Goal: Task Accomplishment & Management: Manage account settings

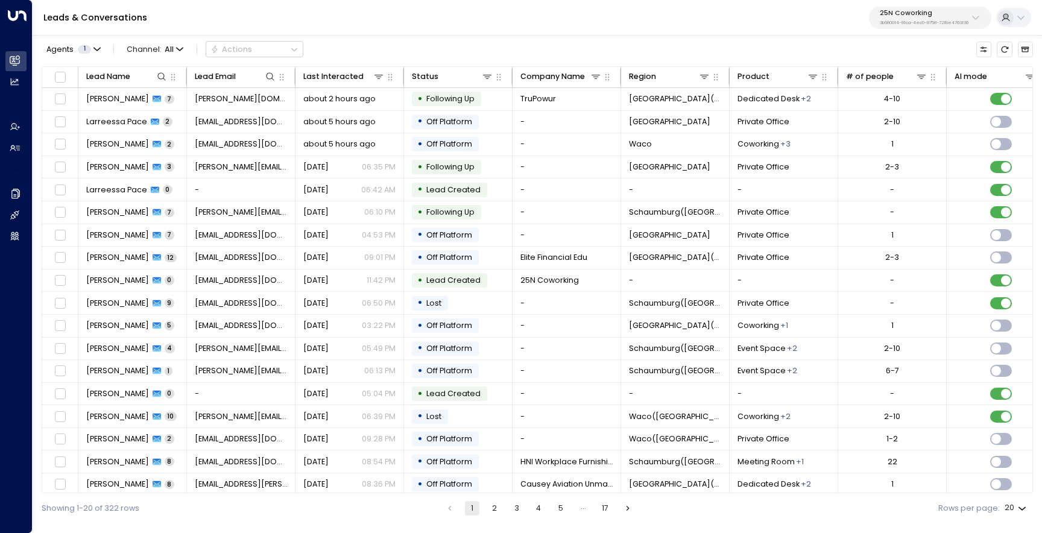
click at [886, 13] on p "25N Coworking" at bounding box center [924, 13] width 89 height 7
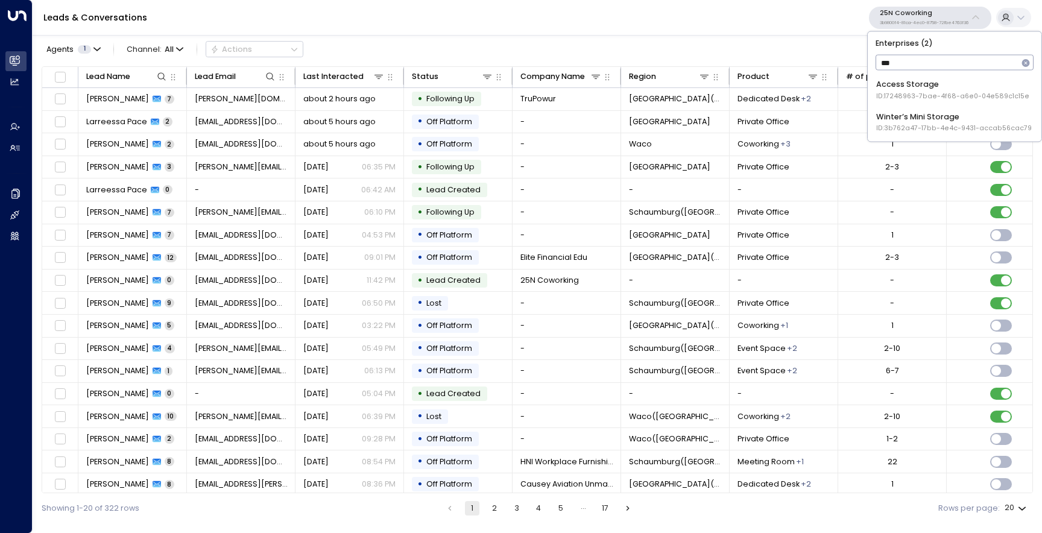
type input "****"
click at [914, 89] on div "Access Storage ID: 17248963-7bae-4f68-a6e0-04e589c1c15e" at bounding box center [952, 90] width 153 height 22
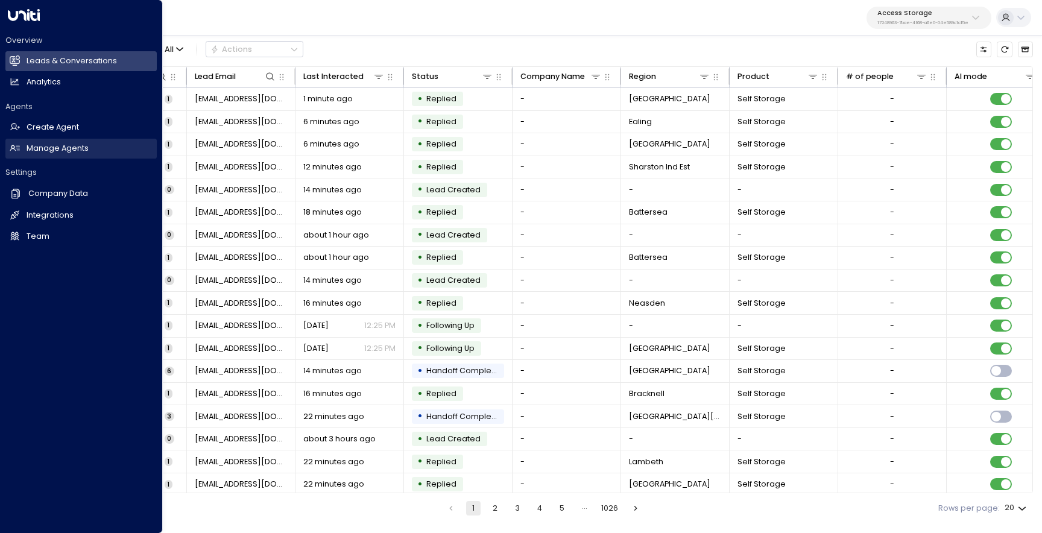
click at [57, 152] on h2 "Manage Agents" at bounding box center [58, 148] width 62 height 11
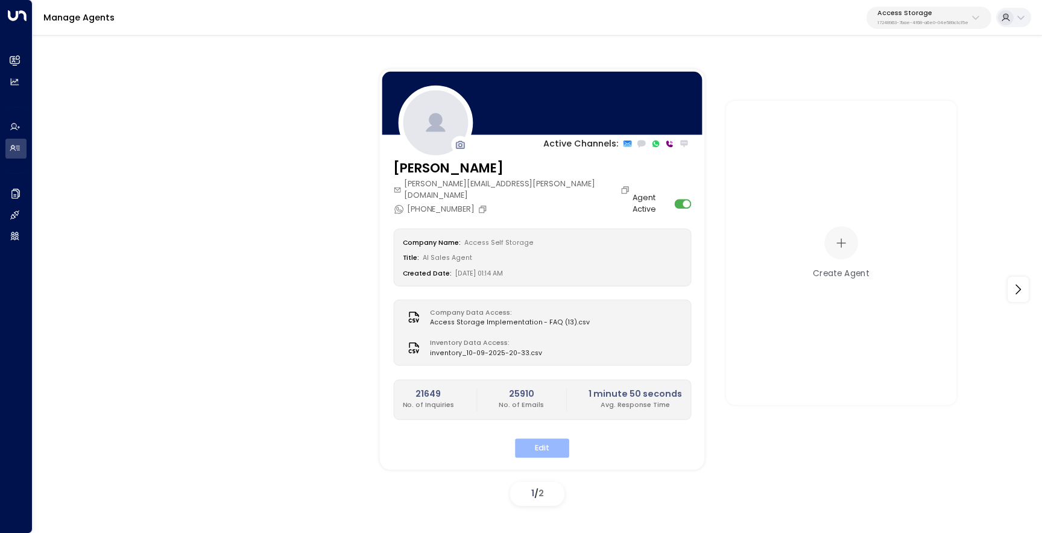
click at [551, 438] on button "Edit" at bounding box center [542, 447] width 54 height 19
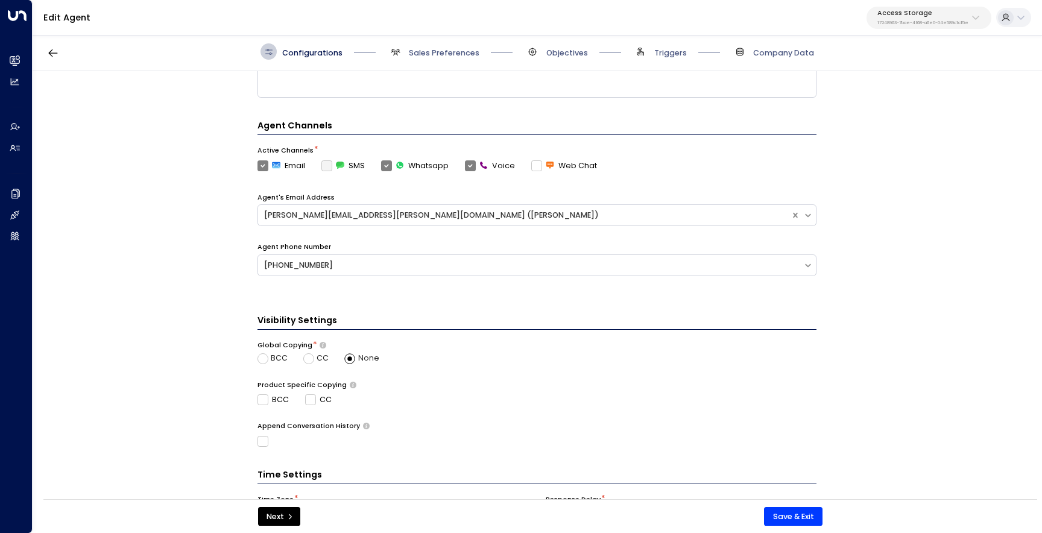
scroll to position [268, 0]
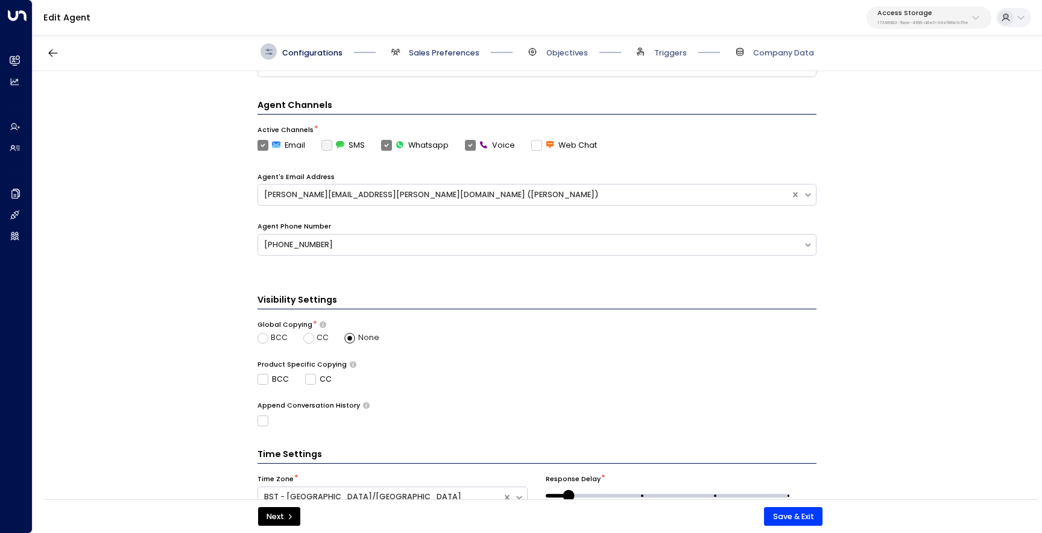
click at [435, 49] on span "Sales Preferences" at bounding box center [444, 53] width 71 height 11
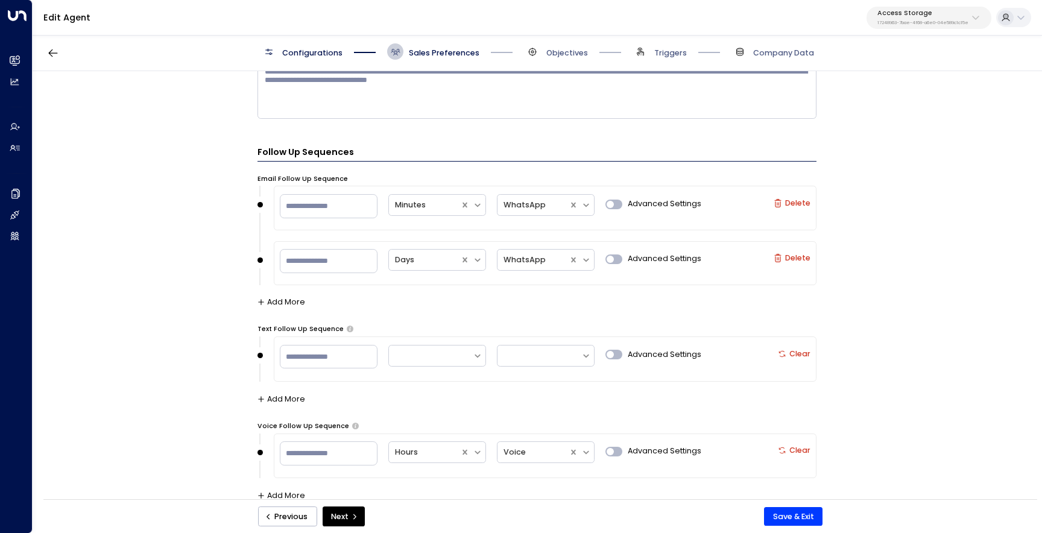
scroll to position [1201, 0]
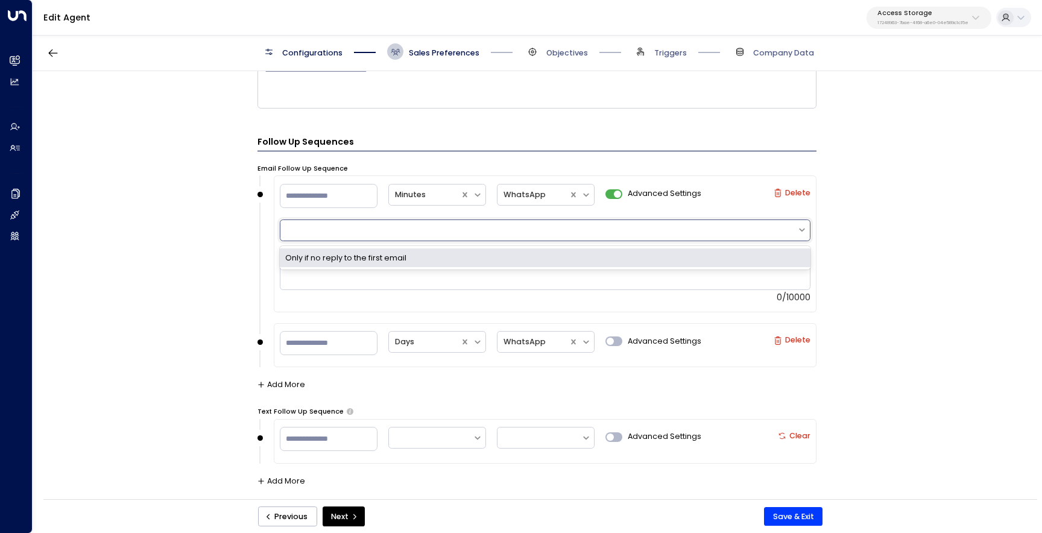
click at [590, 233] on div at bounding box center [538, 229] width 505 height 11
click at [572, 248] on div "Only if no reply to the first email" at bounding box center [545, 257] width 531 height 19
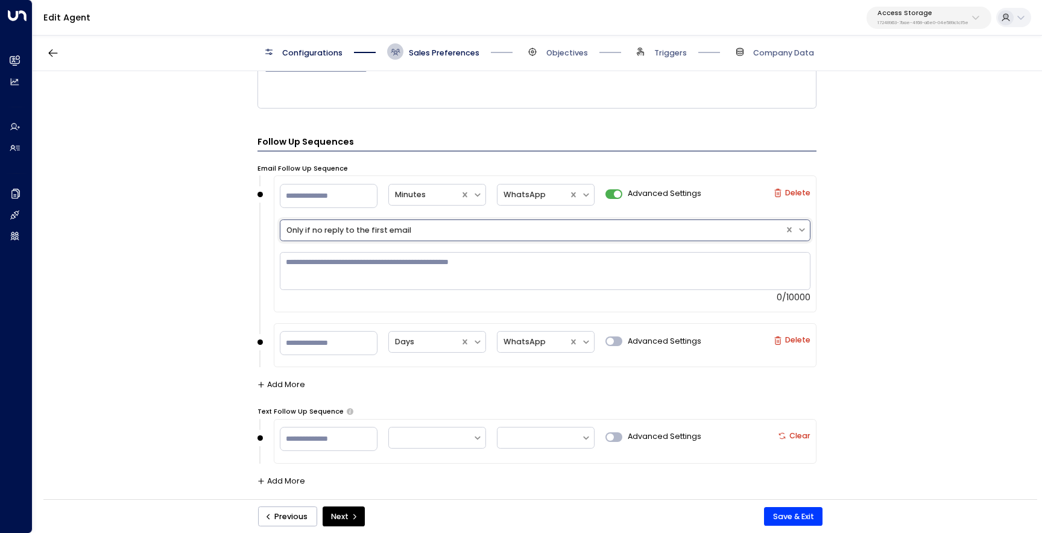
click at [221, 254] on div "**********" at bounding box center [537, 288] width 1008 height 435
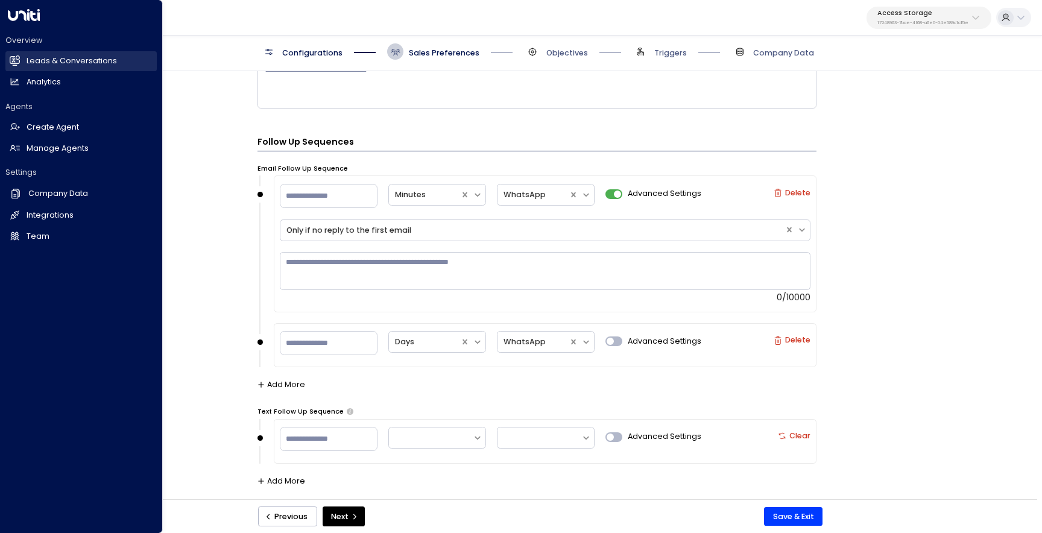
click at [32, 65] on h2 "Leads & Conversations" at bounding box center [72, 60] width 90 height 11
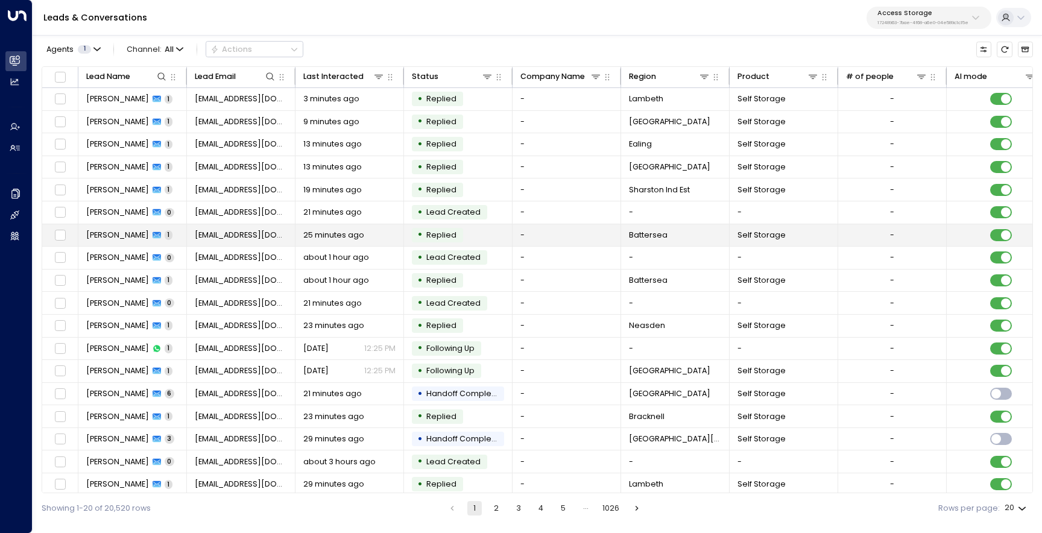
click at [116, 233] on span "[PERSON_NAME]" at bounding box center [117, 235] width 63 height 11
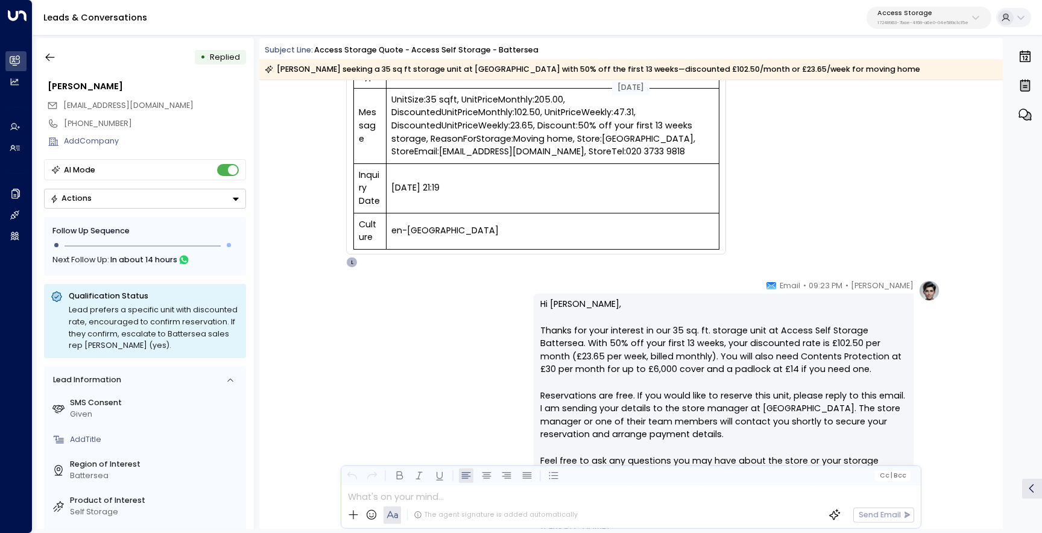
scroll to position [549, 0]
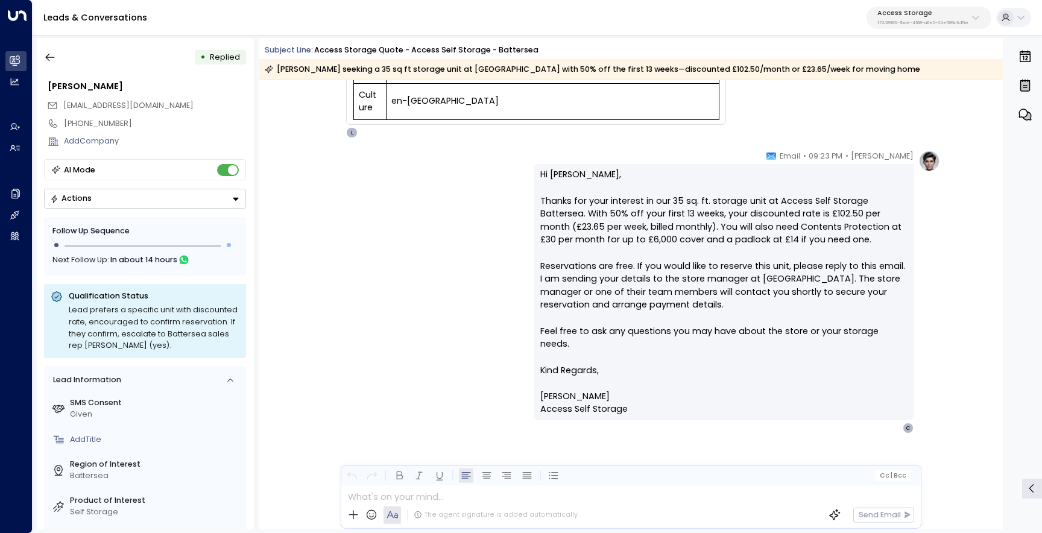
click at [1031, 112] on icon "button" at bounding box center [1025, 114] width 14 height 14
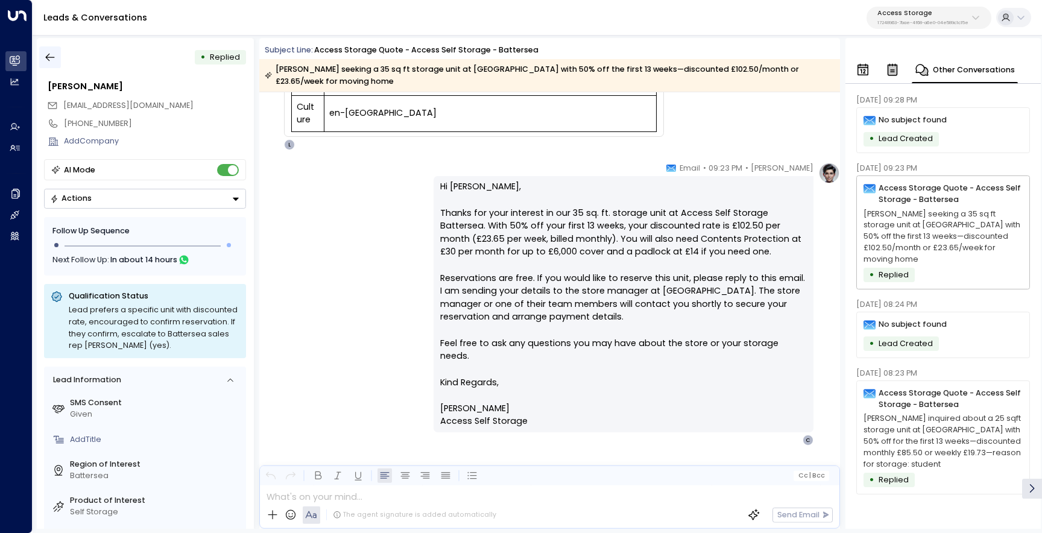
click at [48, 64] on button "button" at bounding box center [50, 57] width 22 height 22
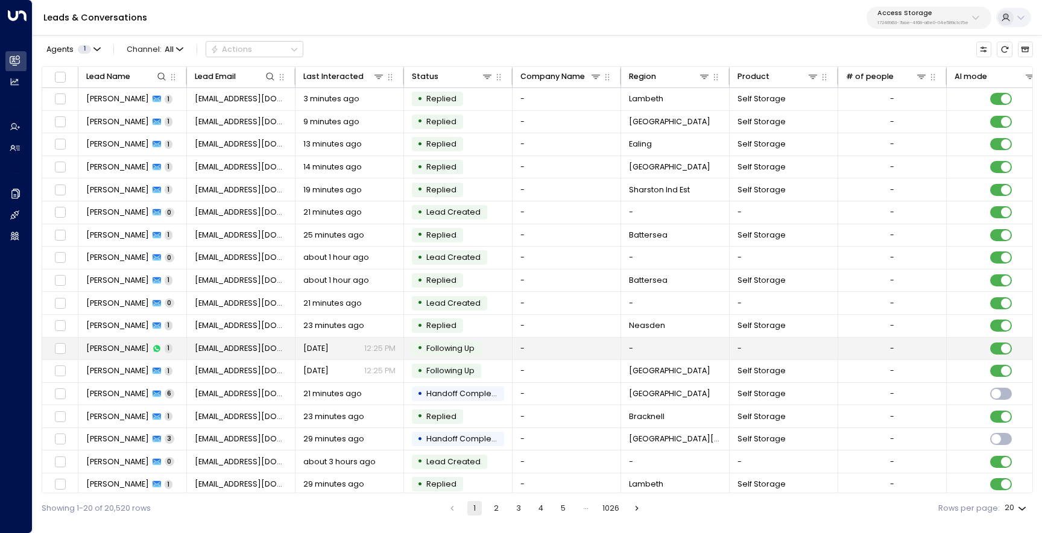
click at [171, 340] on td "[PERSON_NAME] 1" at bounding box center [132, 349] width 109 height 22
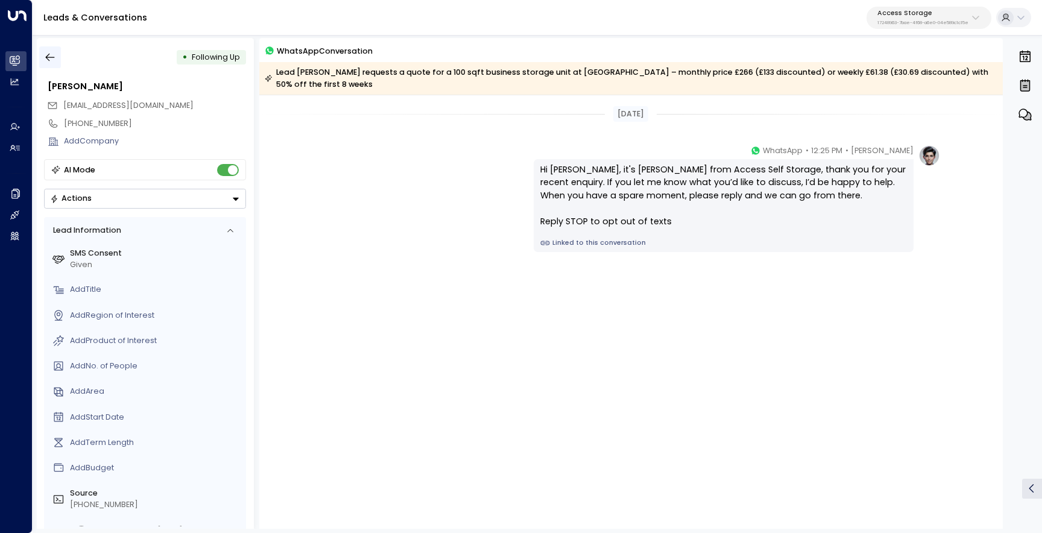
click at [55, 64] on button "button" at bounding box center [50, 57] width 22 height 22
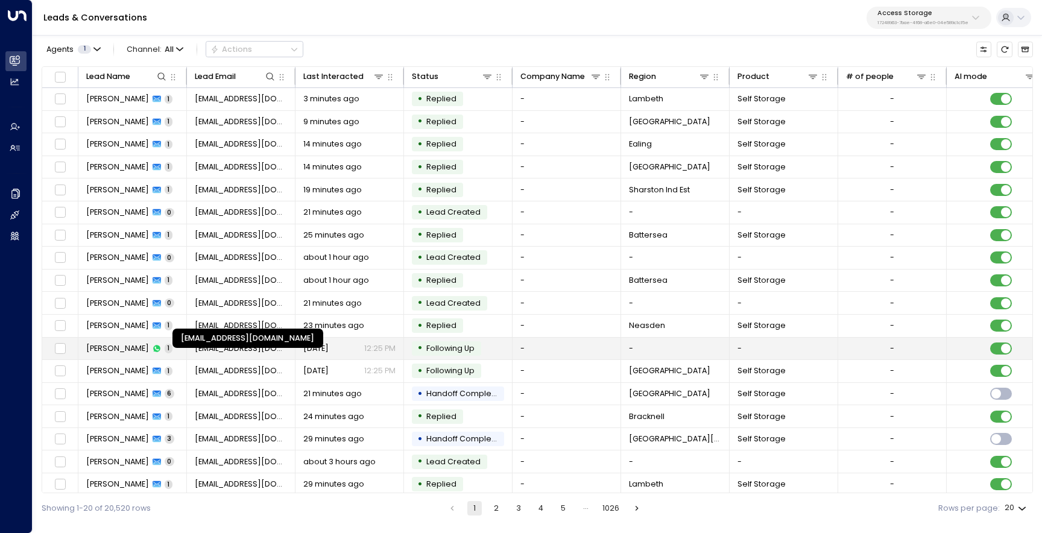
scroll to position [51, 0]
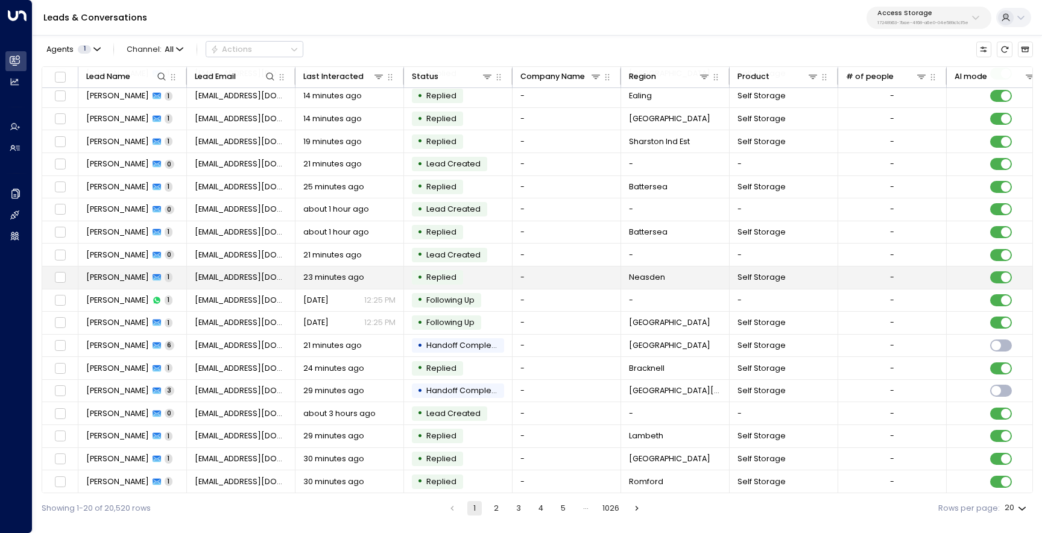
click at [165, 273] on span "1" at bounding box center [169, 277] width 8 height 9
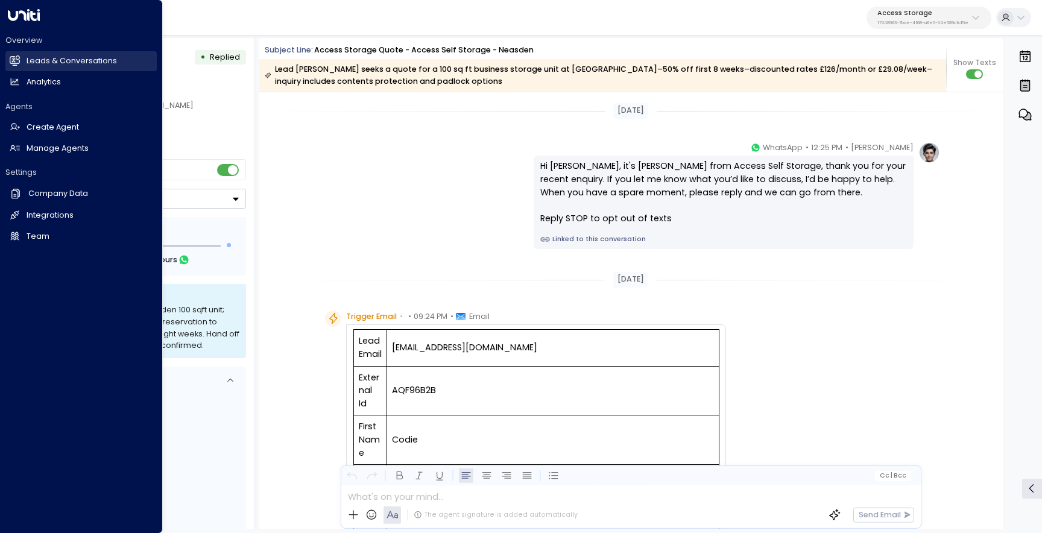
click at [7, 58] on link "Leads & Conversations Leads & Conversations" at bounding box center [80, 61] width 151 height 20
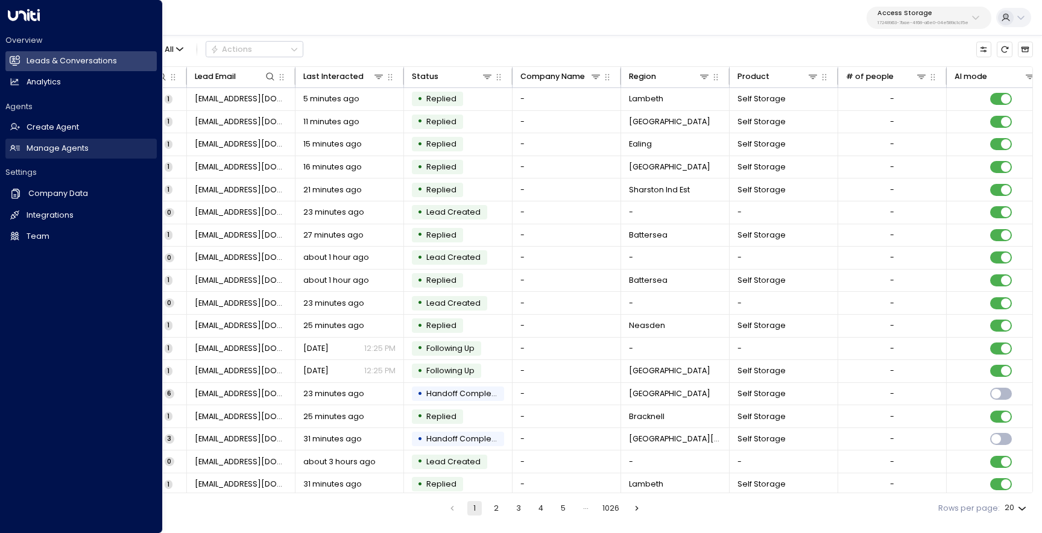
click at [104, 147] on link "Manage Agents Manage Agents" at bounding box center [80, 149] width 151 height 20
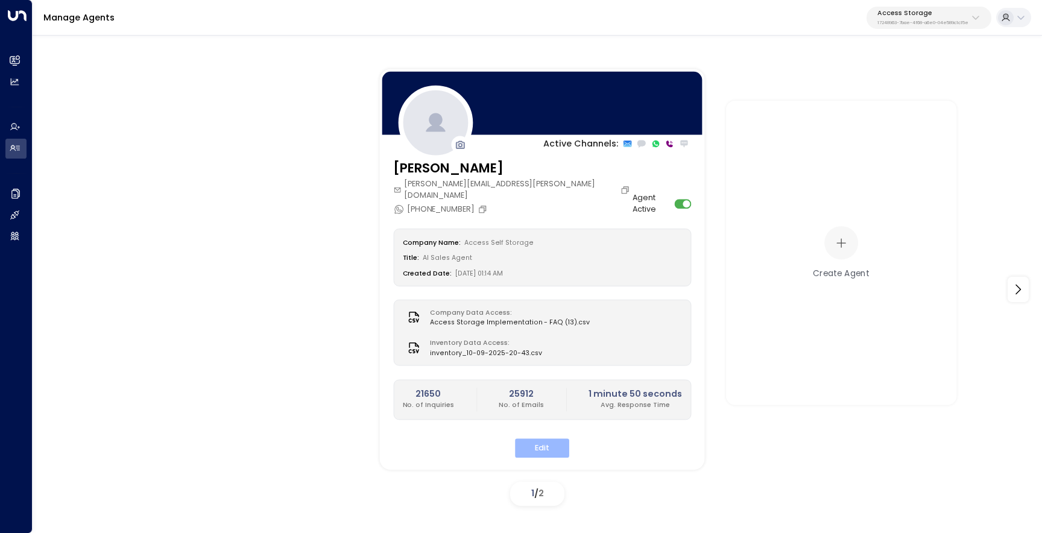
click at [533, 441] on button "Edit" at bounding box center [542, 447] width 54 height 19
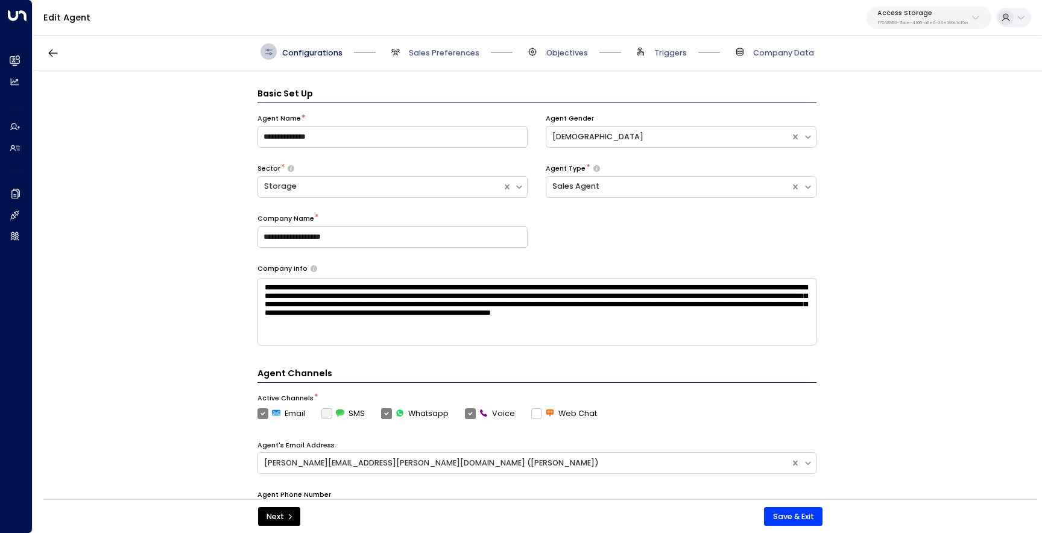
click at [416, 46] on span "Sales Preferences" at bounding box center [433, 51] width 92 height 16
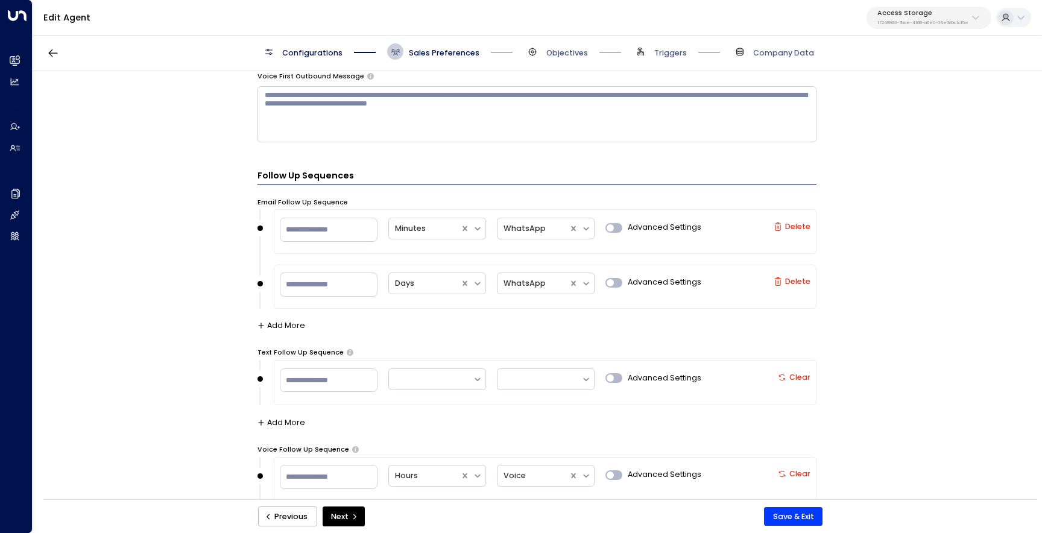
scroll to position [1195, 0]
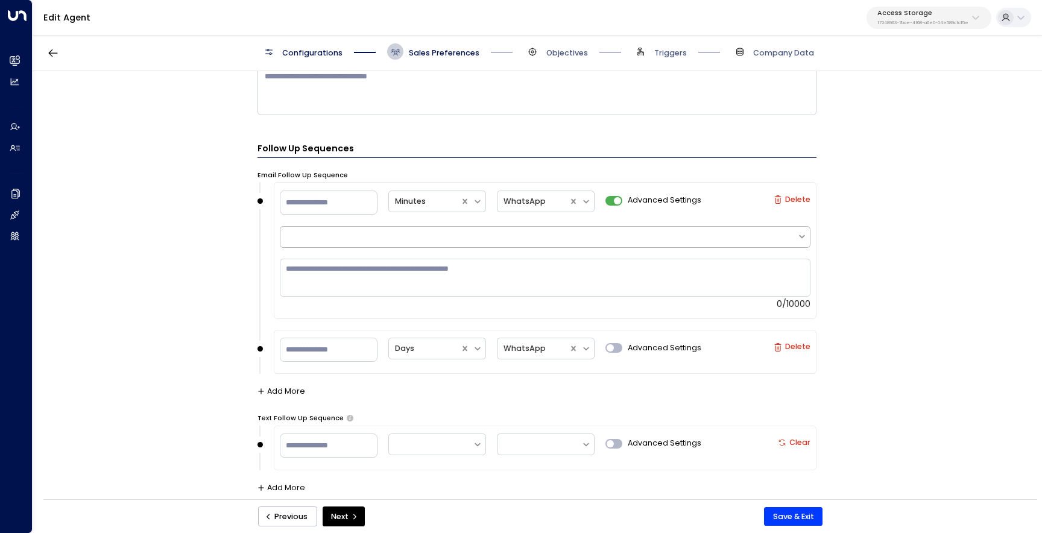
click at [554, 236] on div at bounding box center [538, 236] width 505 height 11
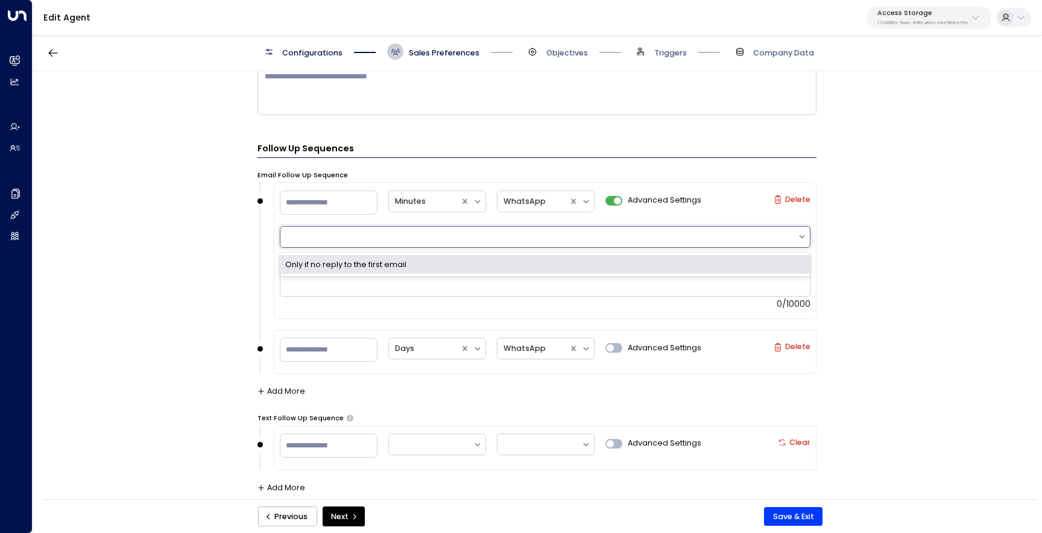
click at [538, 267] on div "Only if no reply to the first email" at bounding box center [545, 264] width 531 height 19
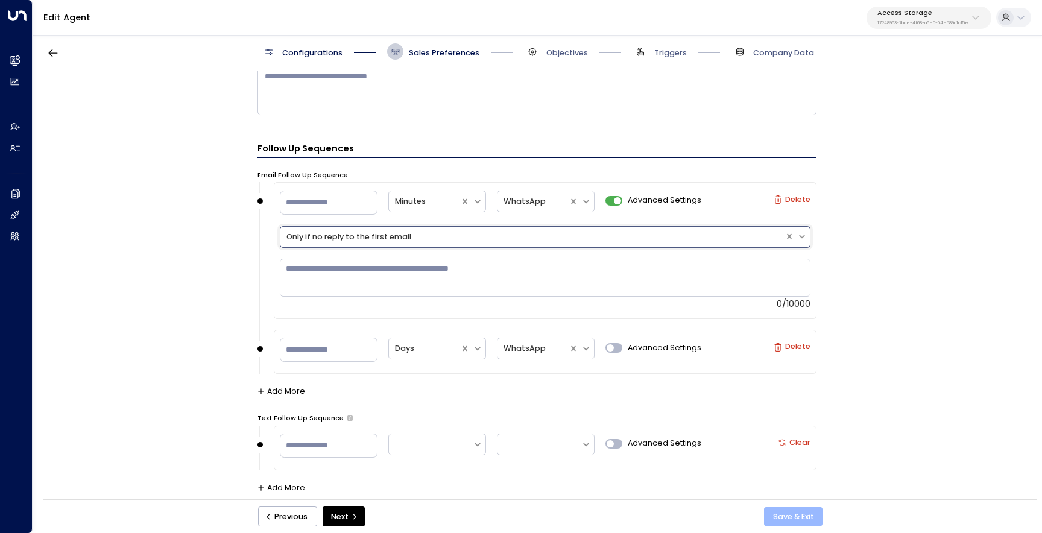
click at [781, 520] on button "Save & Exit" at bounding box center [793, 516] width 58 height 19
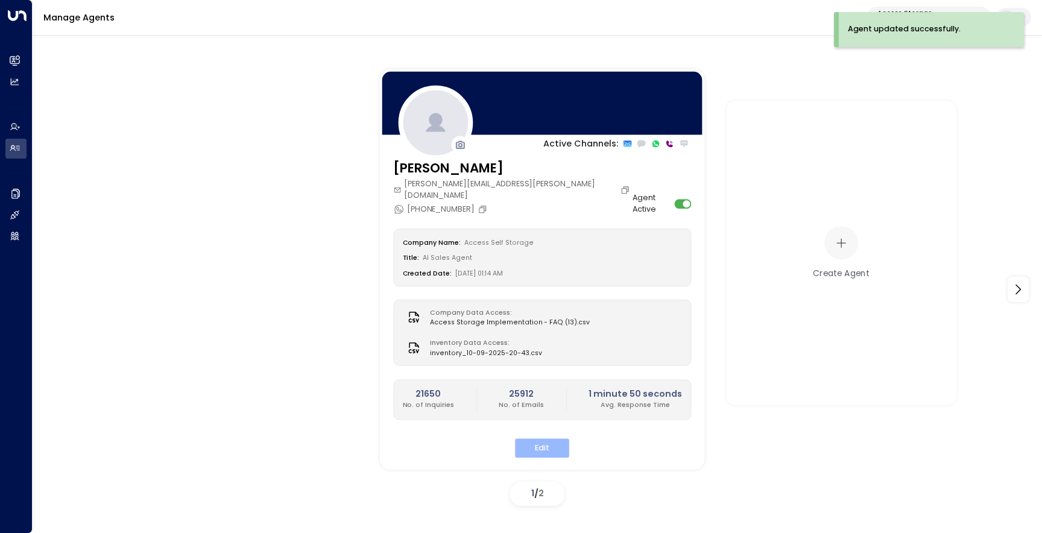
click at [554, 438] on button "Edit" at bounding box center [542, 447] width 54 height 19
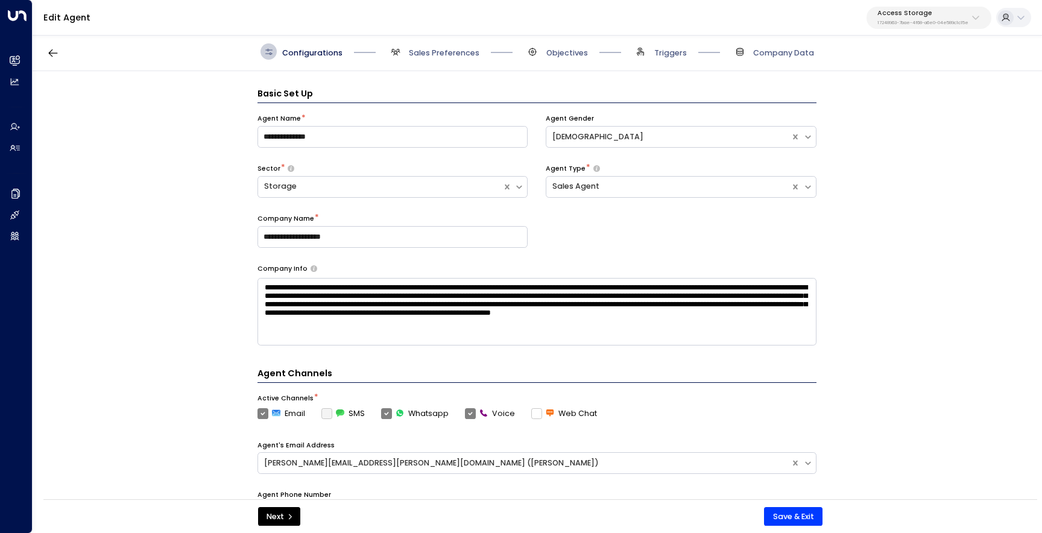
click at [414, 46] on span "Sales Preferences" at bounding box center [433, 51] width 92 height 16
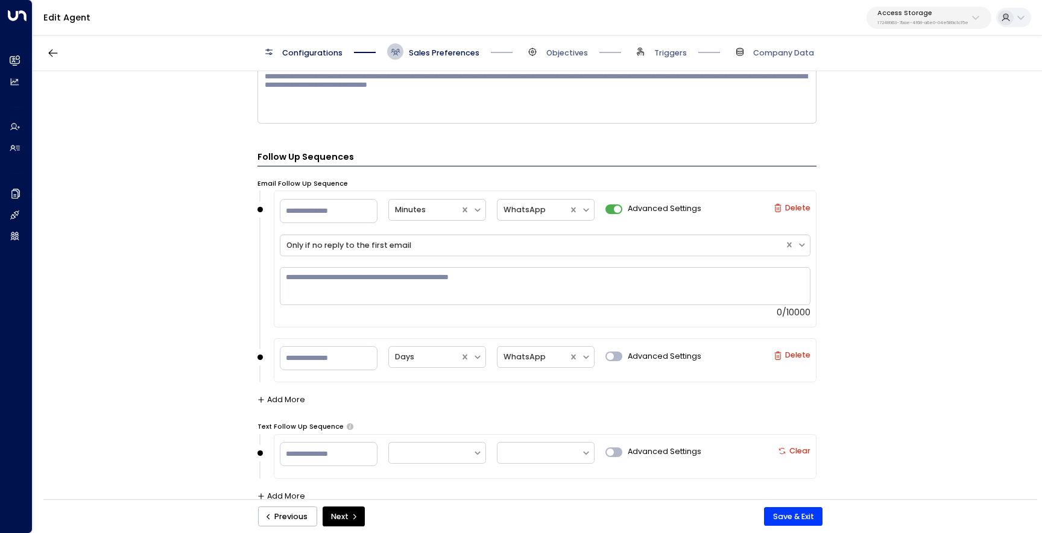
scroll to position [1135, 0]
